Goal: Communication & Community: Answer question/provide support

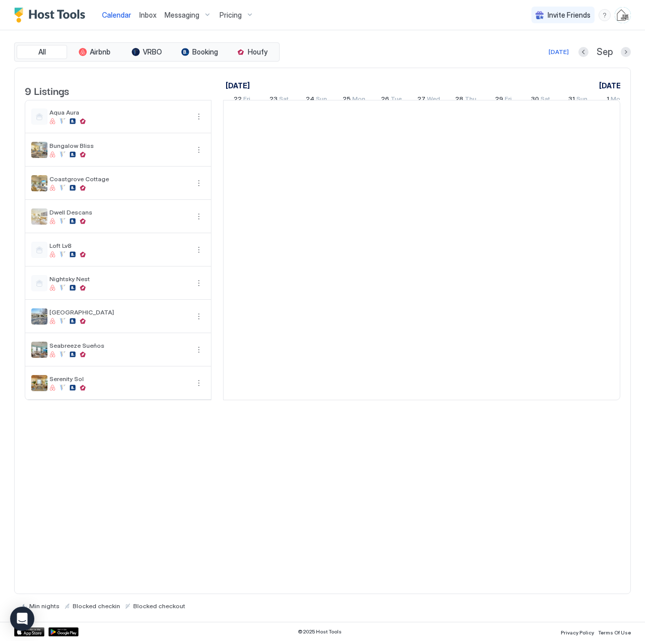
scroll to position [0, 561]
click at [148, 13] on span "Inbox" at bounding box center [147, 15] width 17 height 9
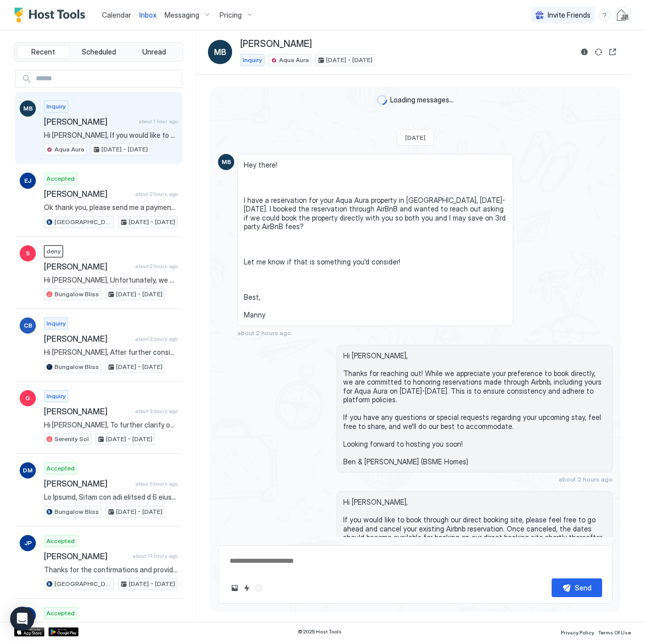
scroll to position [39, 0]
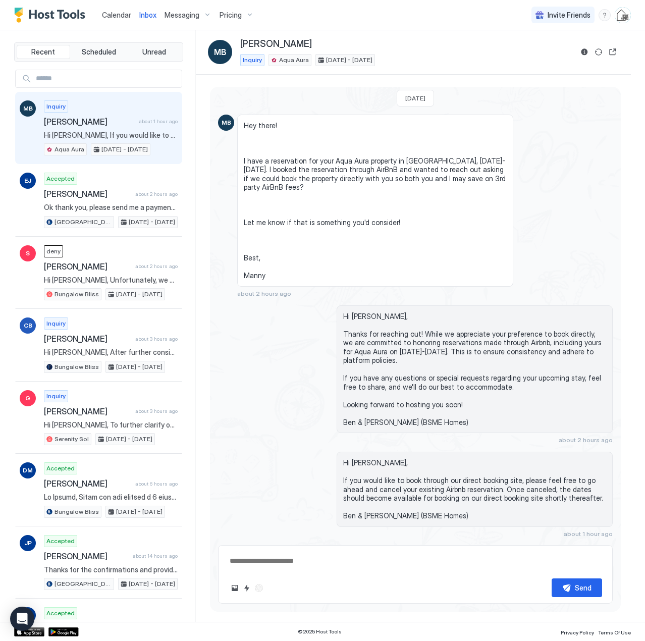
click at [108, 131] on span "Hi [PERSON_NAME], If you would like to book through our direct booking site, pl…" at bounding box center [111, 135] width 134 height 9
click at [116, 15] on span "Calendar" at bounding box center [116, 15] width 29 height 9
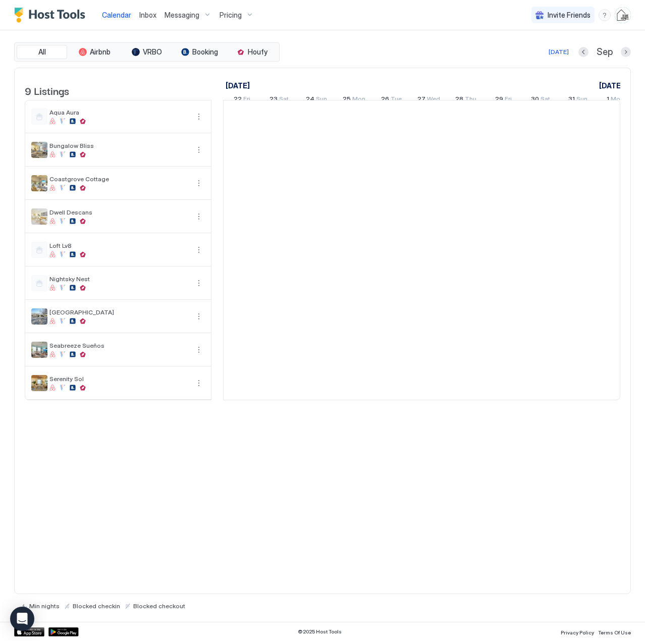
scroll to position [0, 561]
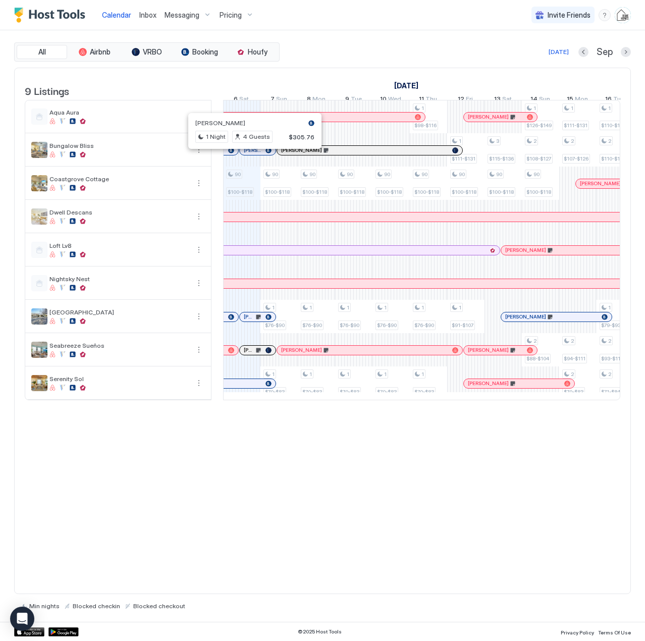
click at [251, 154] on div at bounding box center [251, 150] width 8 height 8
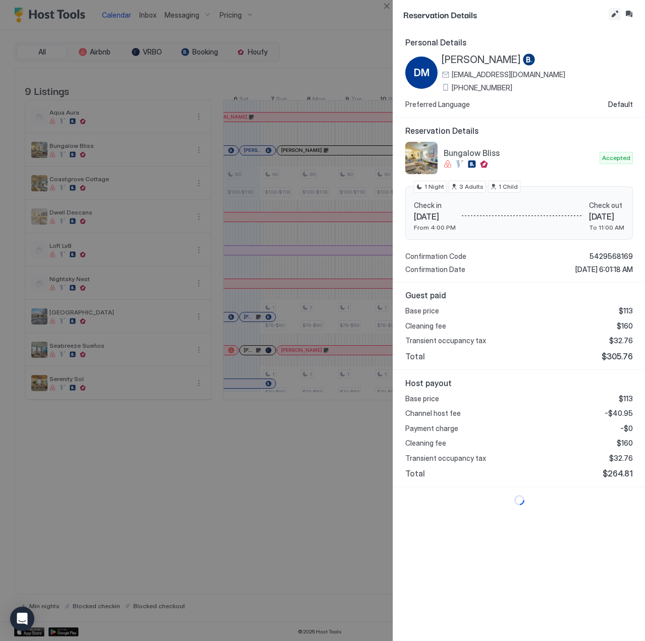
click at [614, 11] on button "Edit reservation" at bounding box center [615, 14] width 12 height 12
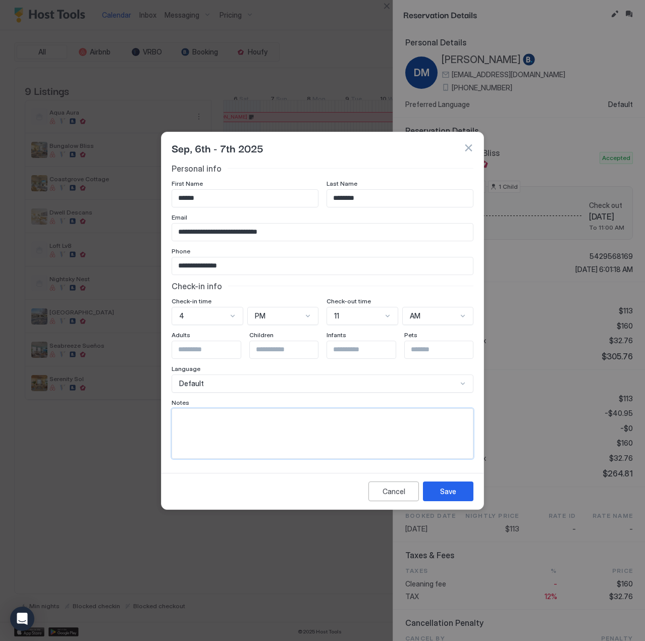
click at [305, 416] on textarea "Input Field" at bounding box center [322, 433] width 301 height 49
type textarea "**********"
click at [436, 487] on button "Save" at bounding box center [448, 492] width 50 height 20
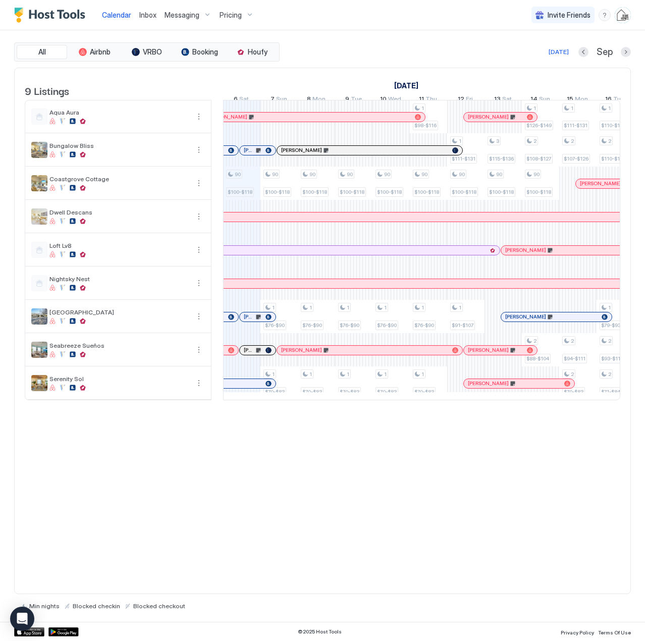
click at [337, 354] on div at bounding box center [337, 350] width 8 height 8
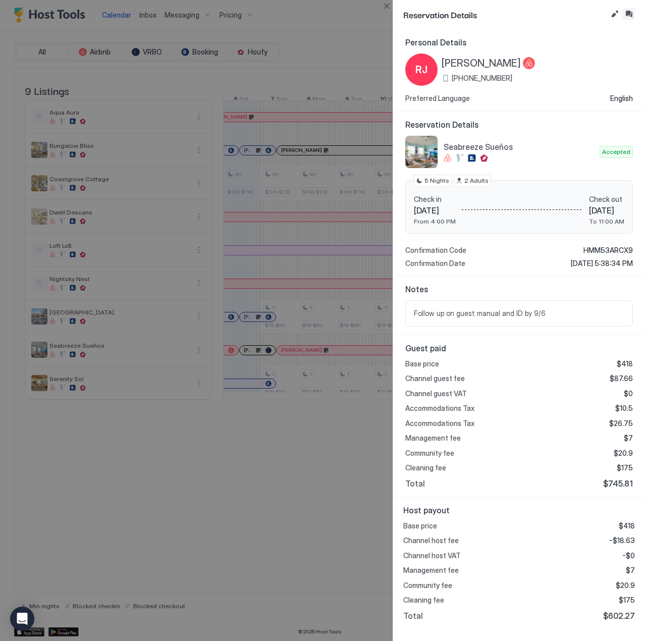
click at [627, 13] on button "Inbox" at bounding box center [629, 14] width 12 height 12
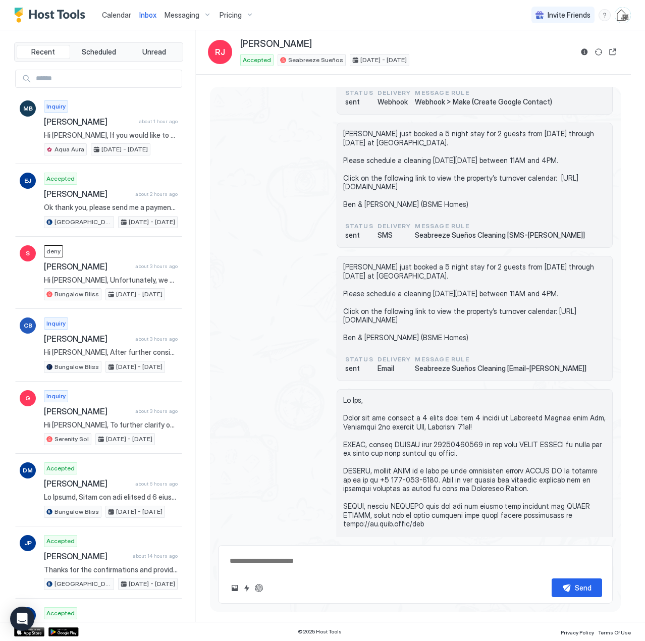
scroll to position [598, 0]
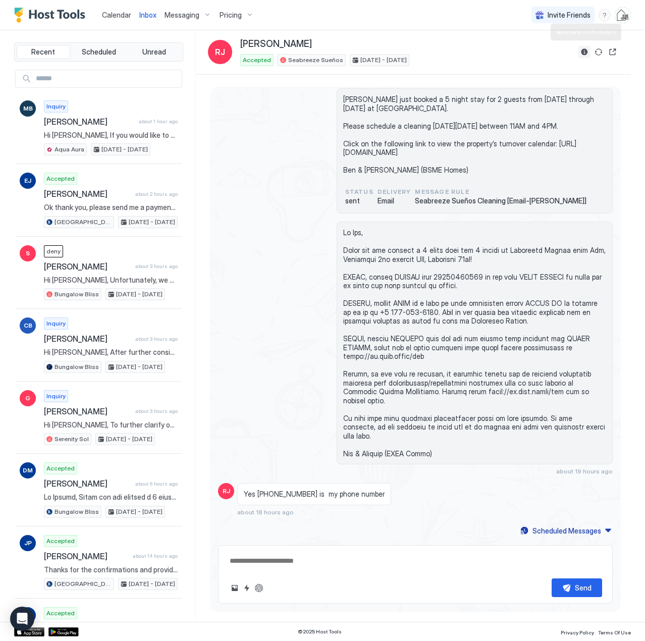
click at [585, 52] on button "Reservation information" at bounding box center [584, 52] width 12 height 12
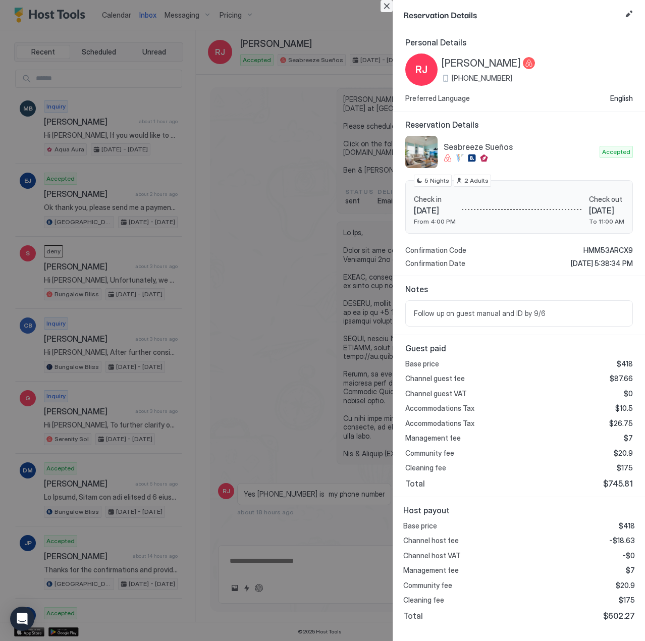
click at [384, 9] on button "Close" at bounding box center [387, 6] width 12 height 12
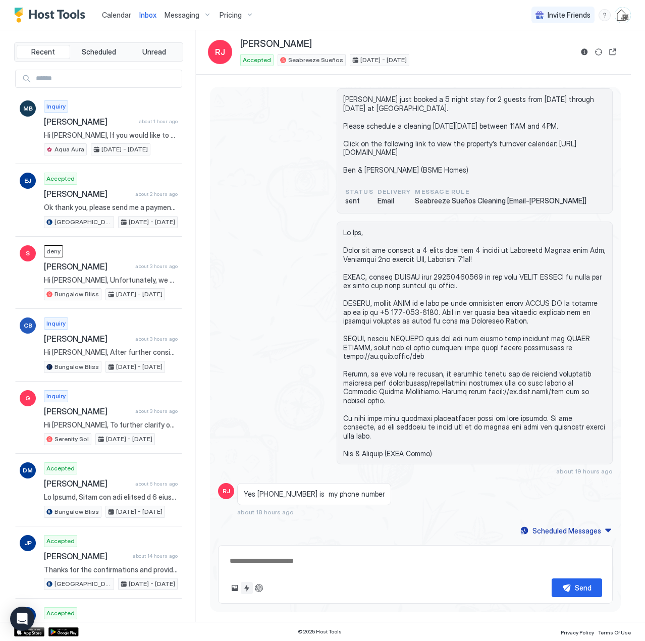
click at [248, 591] on button "Quick reply" at bounding box center [247, 588] width 12 height 12
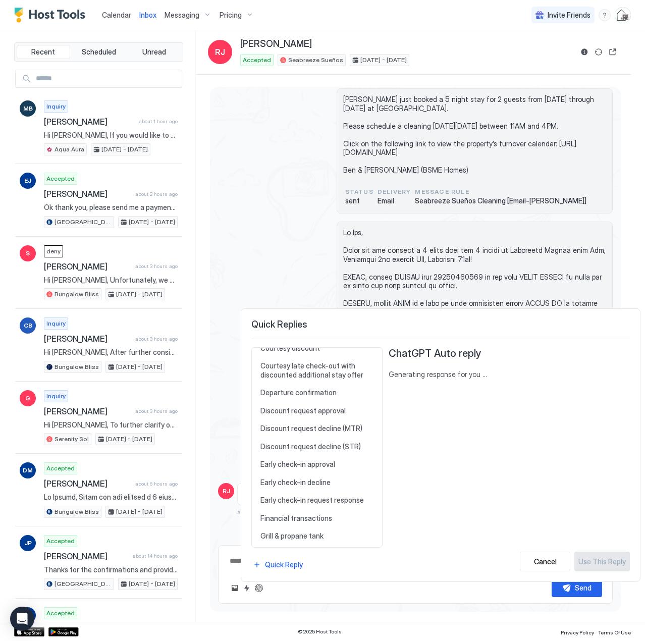
scroll to position [404, 0]
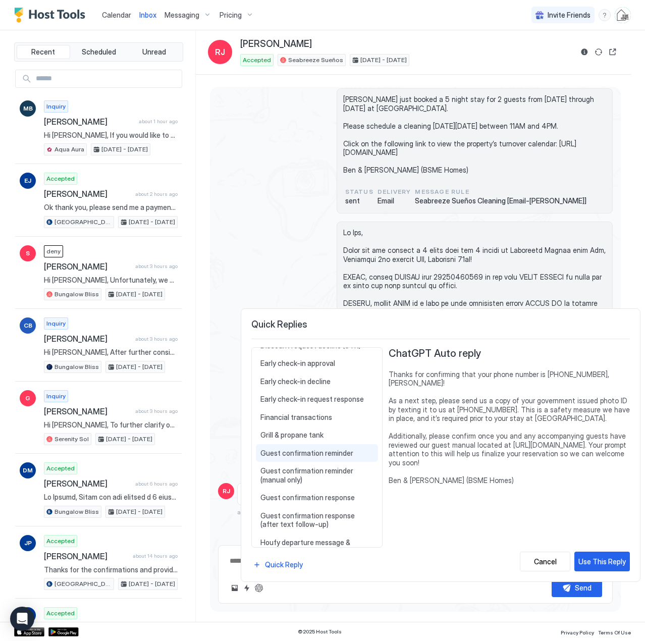
click at [310, 454] on span "Guest confirmation reminder" at bounding box center [316, 453] width 113 height 9
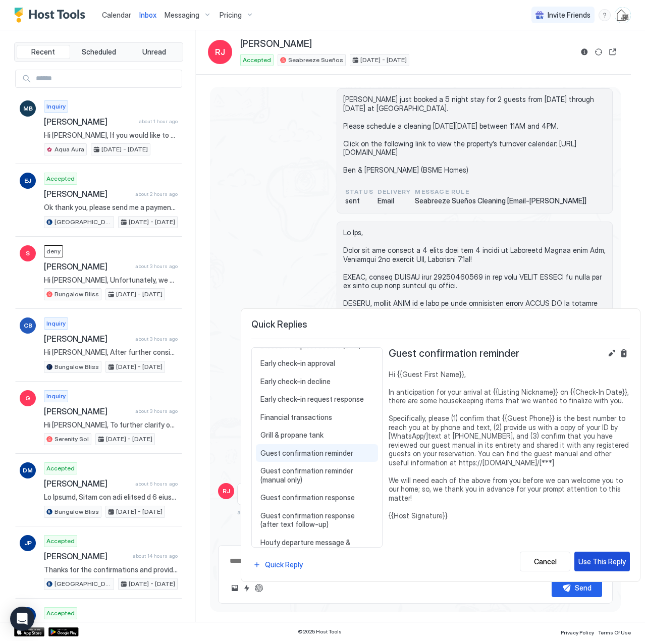
click at [602, 562] on div "Use This Reply" at bounding box center [601, 561] width 47 height 11
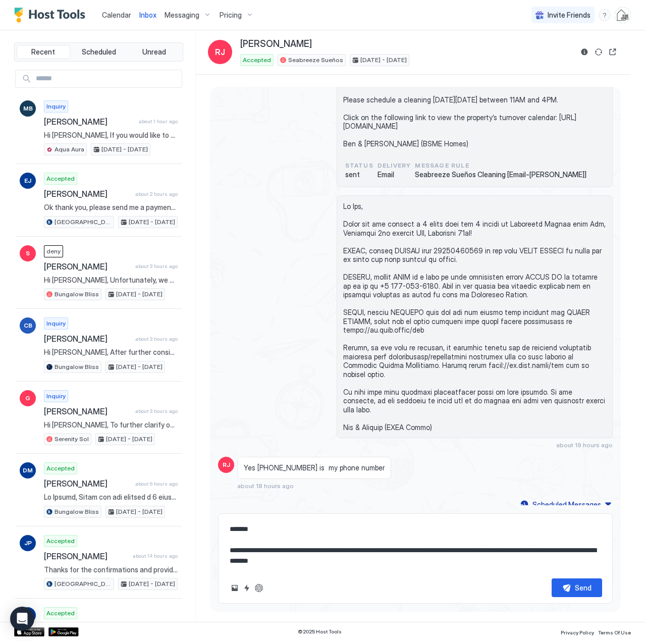
click at [261, 550] on textarea "**********" at bounding box center [416, 545] width 374 height 50
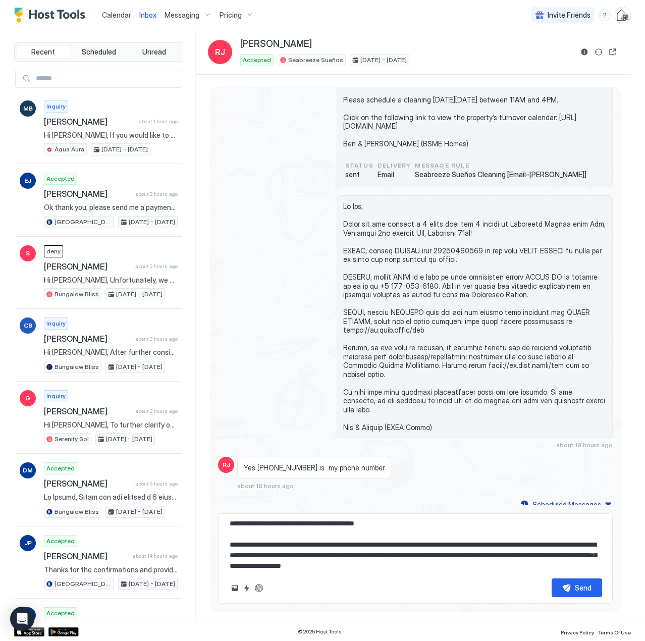
scroll to position [48, 0]
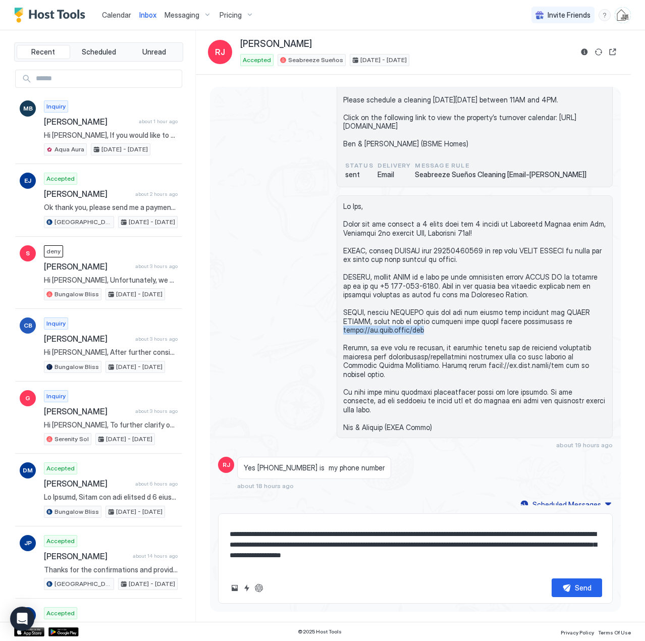
drag, startPoint x: 424, startPoint y: 375, endPoint x: 342, endPoint y: 375, distance: 81.8
click at [343, 375] on span at bounding box center [474, 317] width 263 height 230
copy span "[URL][DOMAIN_NAME]"
click at [486, 559] on textarea "**********" at bounding box center [416, 545] width 374 height 50
click at [384, 556] on textarea "**********" at bounding box center [416, 545] width 374 height 50
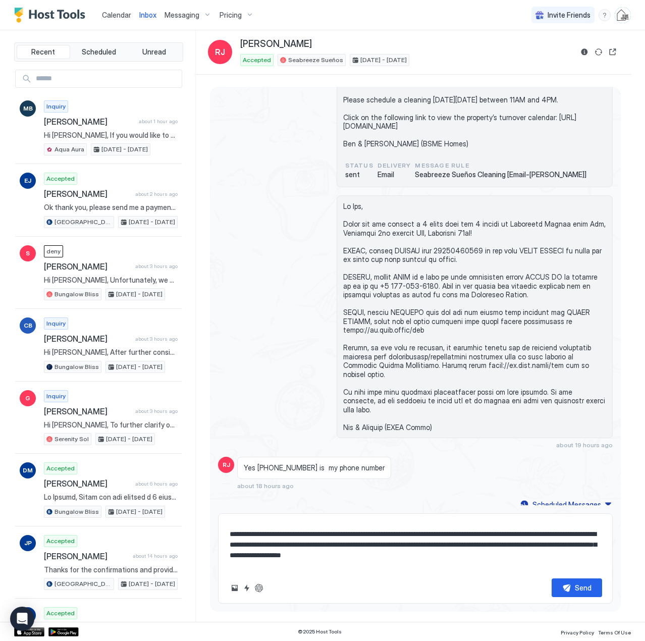
paste textarea
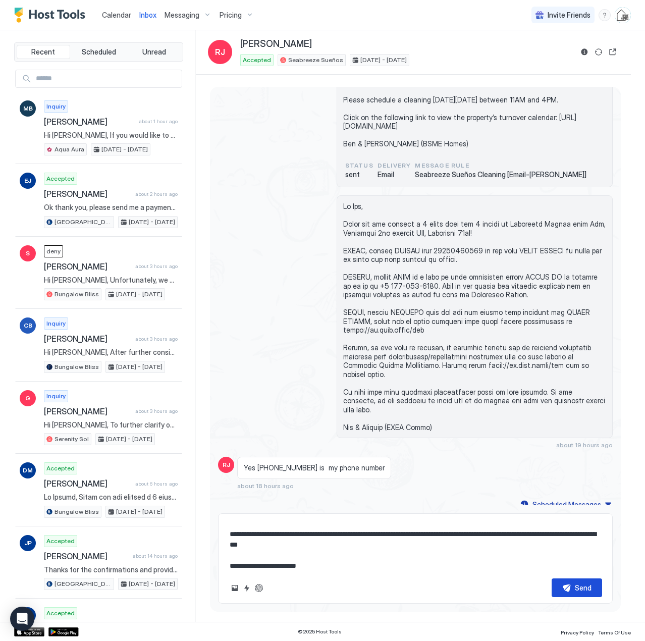
type textarea "**********"
click at [570, 586] on button "Send" at bounding box center [577, 587] width 50 height 19
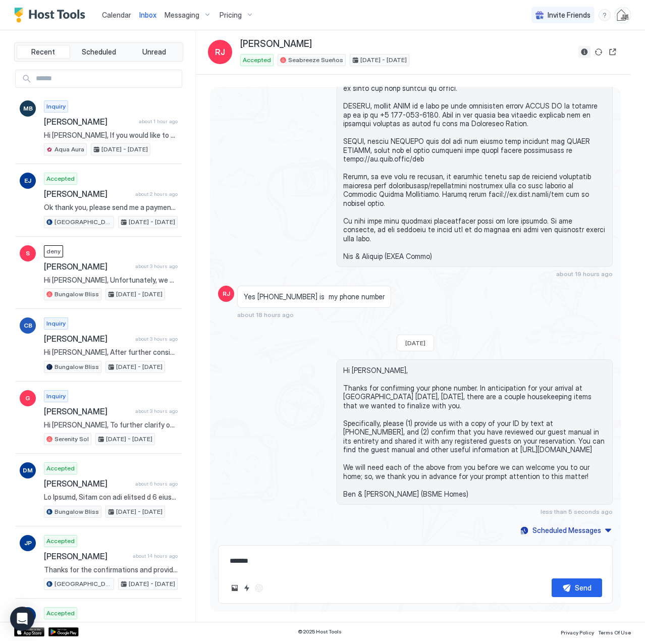
click at [589, 54] on button "Reservation information" at bounding box center [584, 52] width 12 height 12
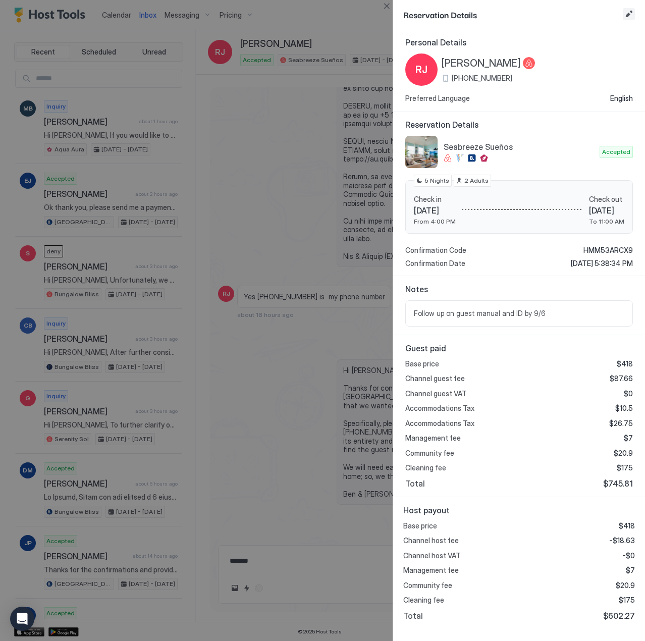
click at [627, 15] on button "Edit reservation" at bounding box center [629, 14] width 12 height 12
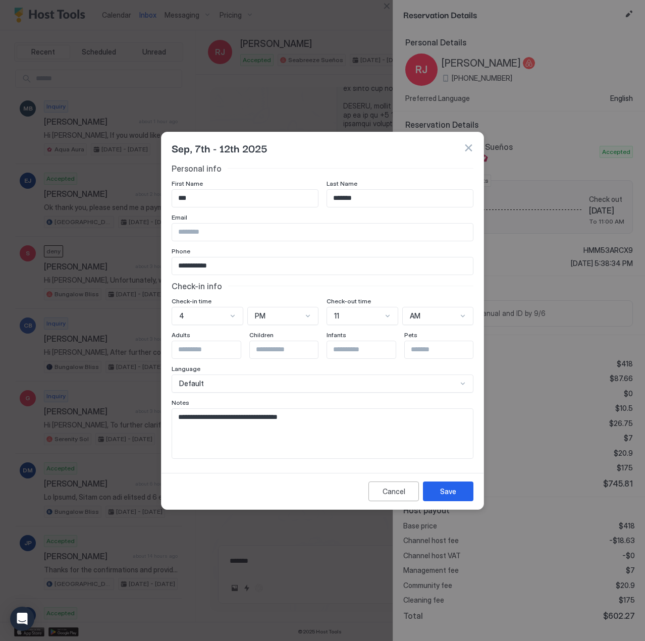
click at [314, 413] on textarea "**********" at bounding box center [322, 433] width 301 height 49
type textarea "**********"
click at [435, 487] on button "Save" at bounding box center [448, 492] width 50 height 20
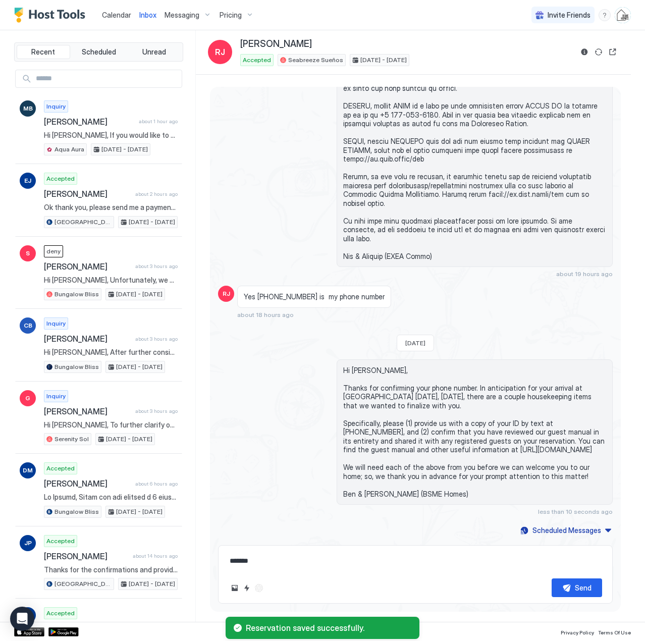
click at [125, 12] on span "Calendar" at bounding box center [116, 15] width 29 height 9
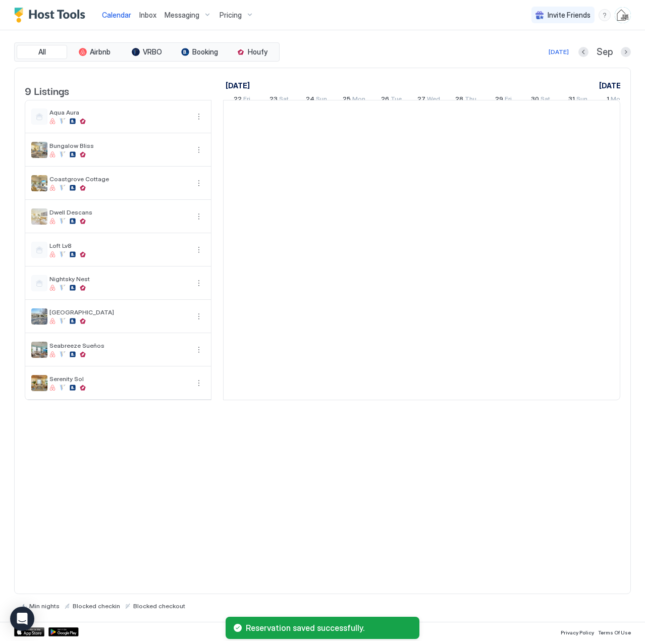
scroll to position [0, 561]
